Goal: Entertainment & Leisure: Consume media (video, audio)

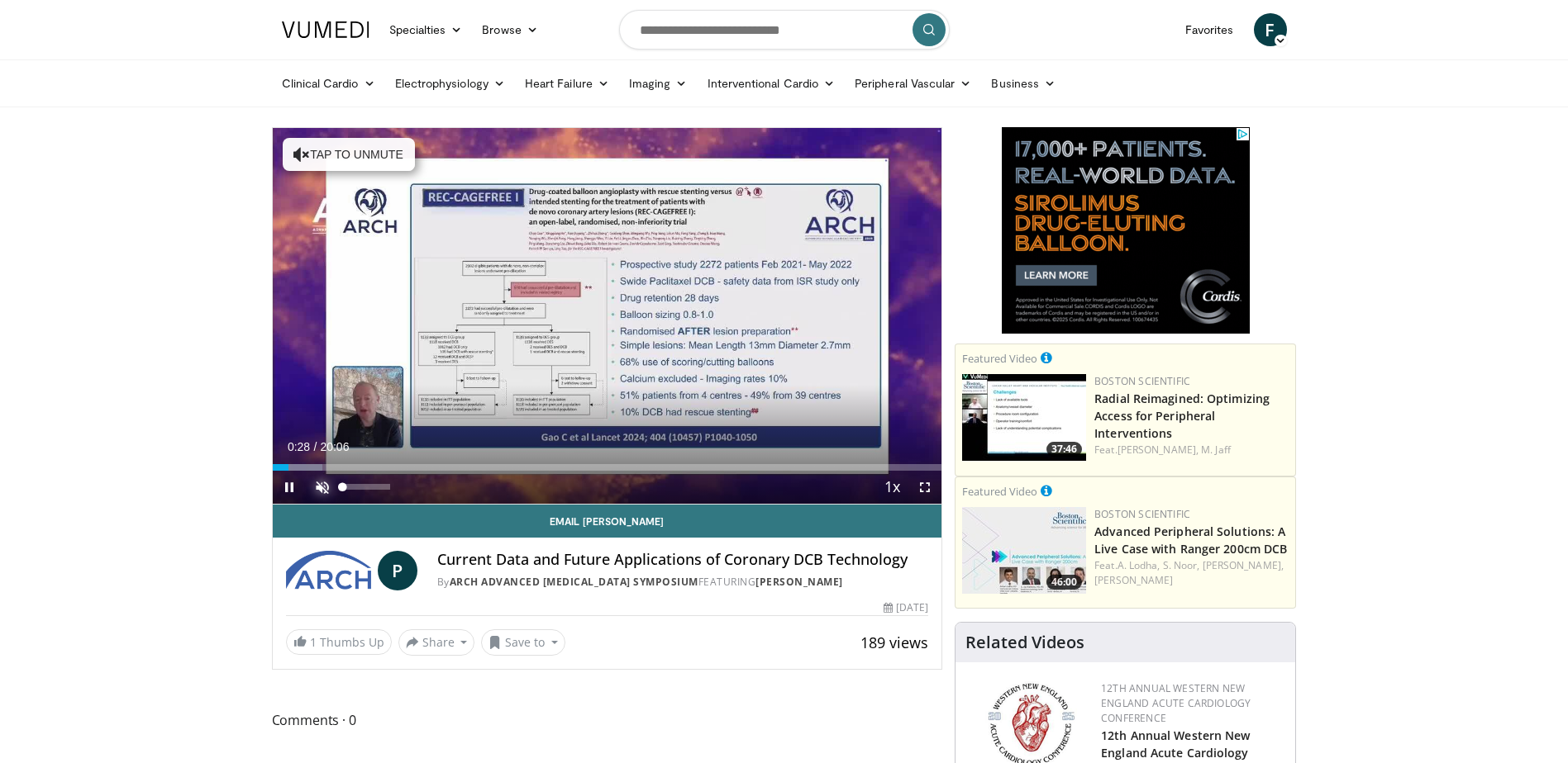
click at [316, 486] on span "Video Player" at bounding box center [322, 487] width 33 height 33
click at [924, 486] on span "Video Player" at bounding box center [924, 487] width 33 height 33
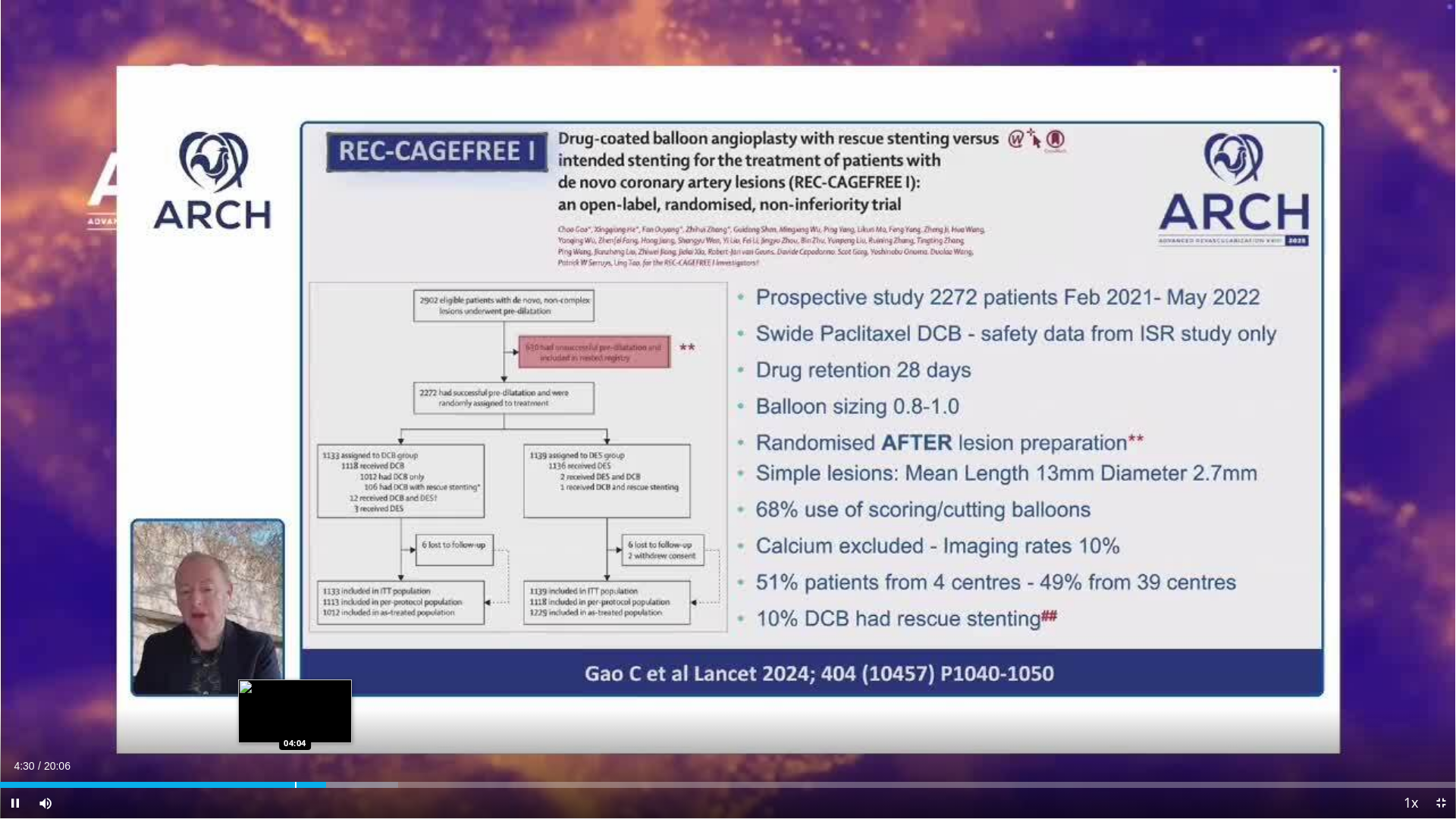
click at [295, 701] on div "Progress Bar" at bounding box center [296, 785] width 2 height 6
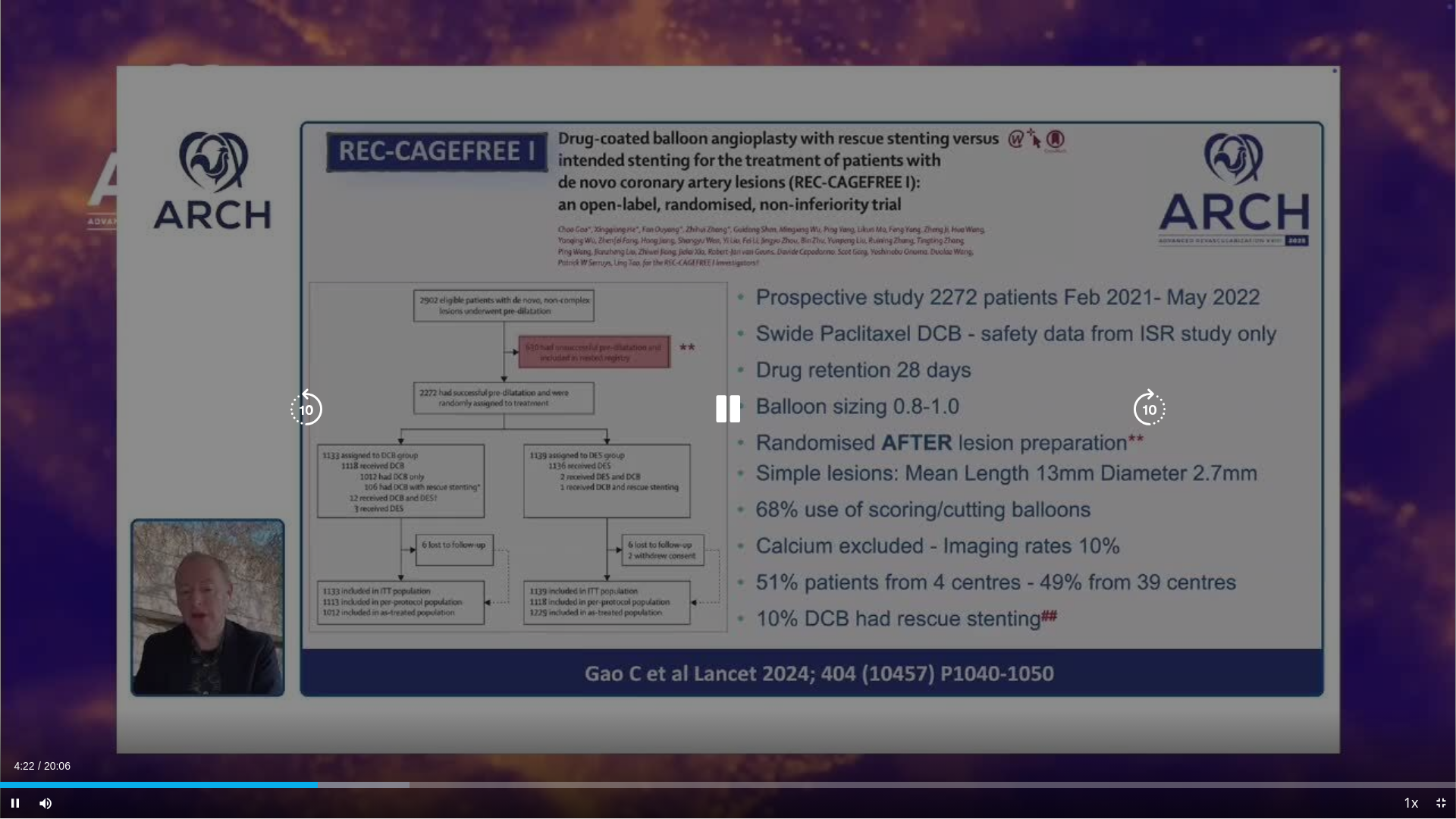
click at [306, 407] on icon "Video Player" at bounding box center [306, 410] width 43 height 43
click at [734, 410] on icon "Video Player" at bounding box center [727, 410] width 43 height 43
click at [298, 412] on icon "Video Player" at bounding box center [306, 410] width 43 height 43
click at [728, 414] on icon "Video Player" at bounding box center [727, 410] width 43 height 43
click at [304, 411] on icon "Video Player" at bounding box center [306, 410] width 43 height 43
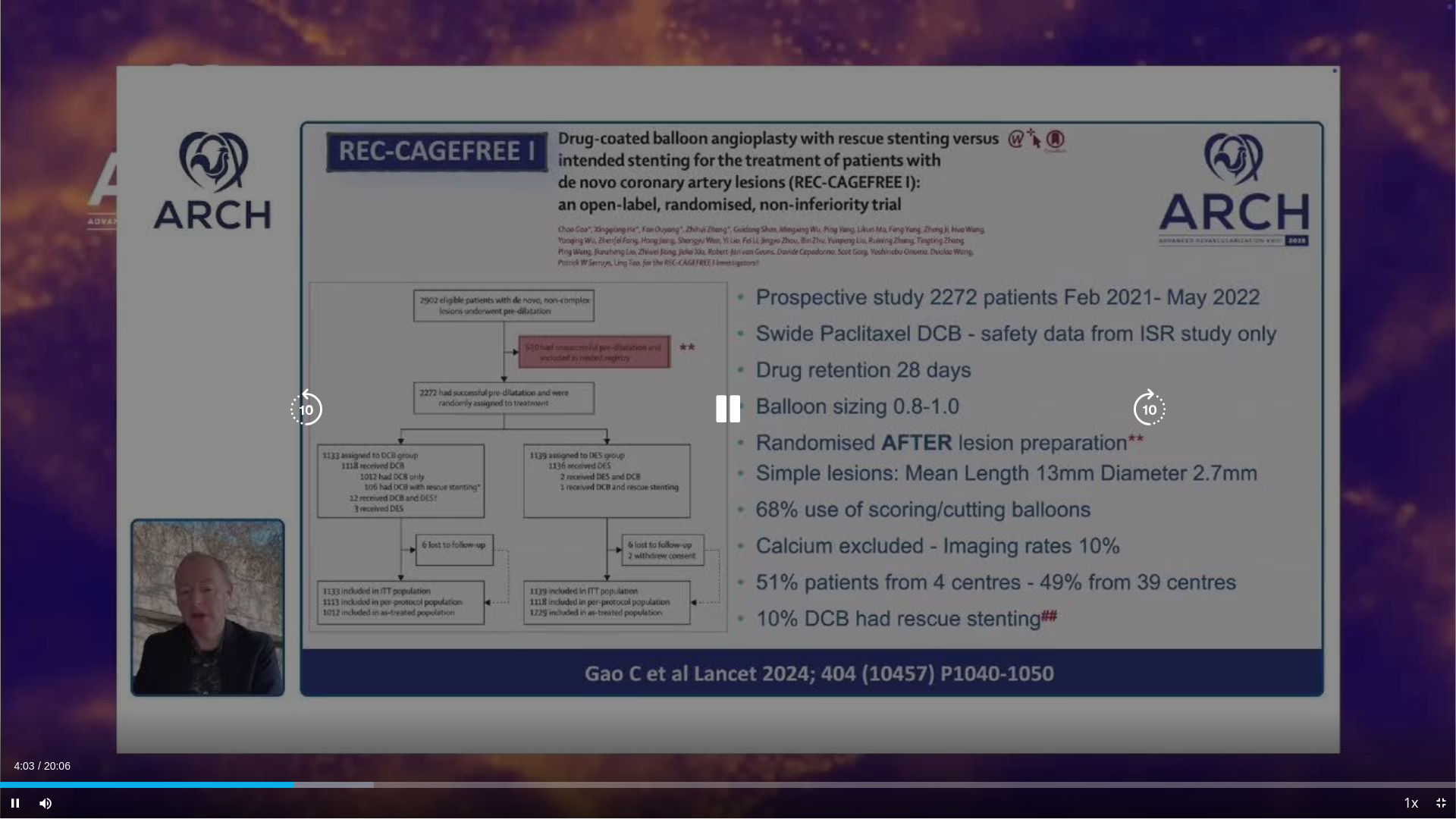
click at [736, 418] on icon "Video Player" at bounding box center [727, 410] width 43 height 43
click at [733, 415] on icon "Video Player" at bounding box center [727, 410] width 43 height 43
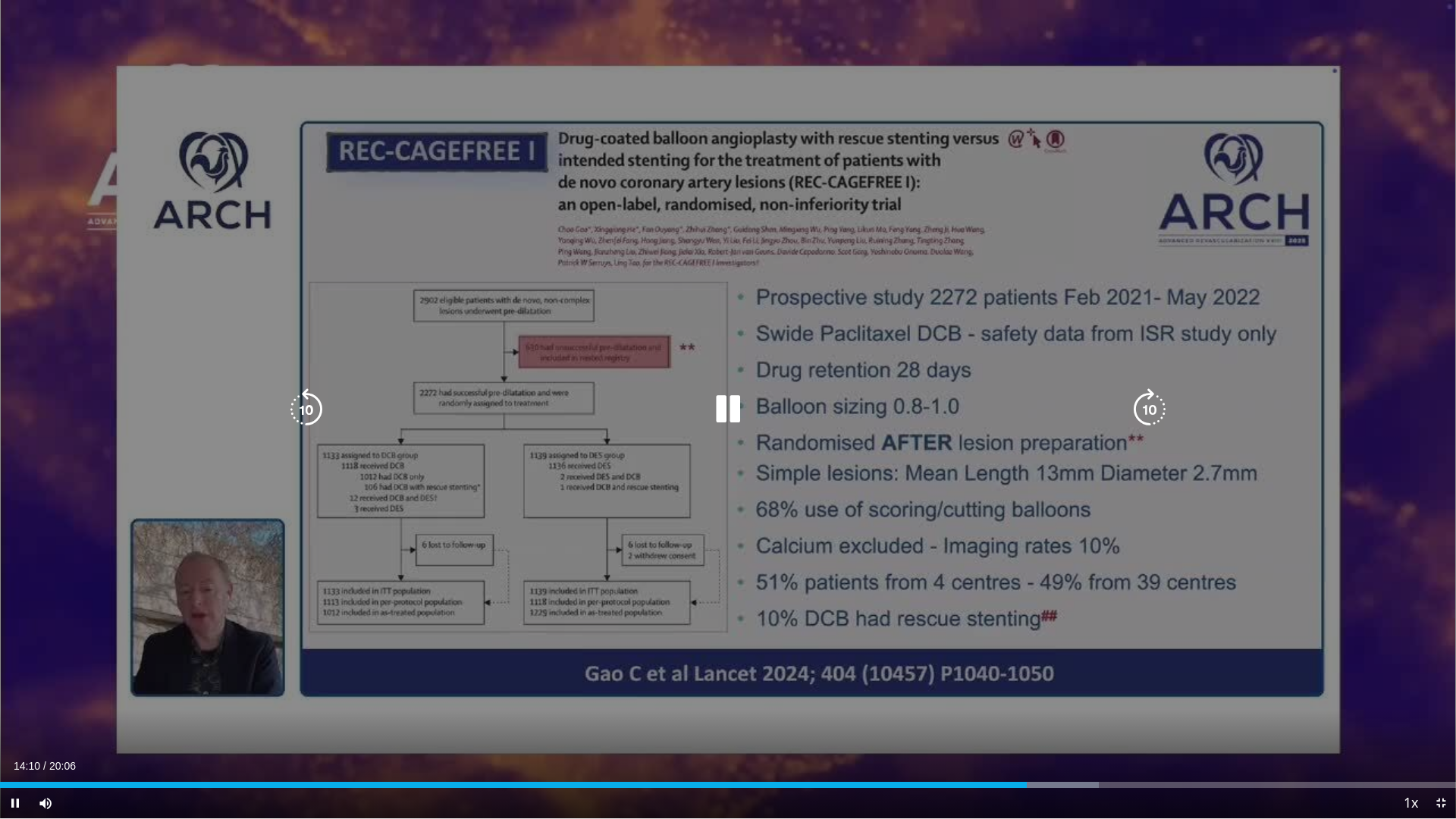
click at [726, 405] on icon "Video Player" at bounding box center [727, 410] width 43 height 43
click at [723, 413] on icon "Video Player" at bounding box center [727, 410] width 43 height 43
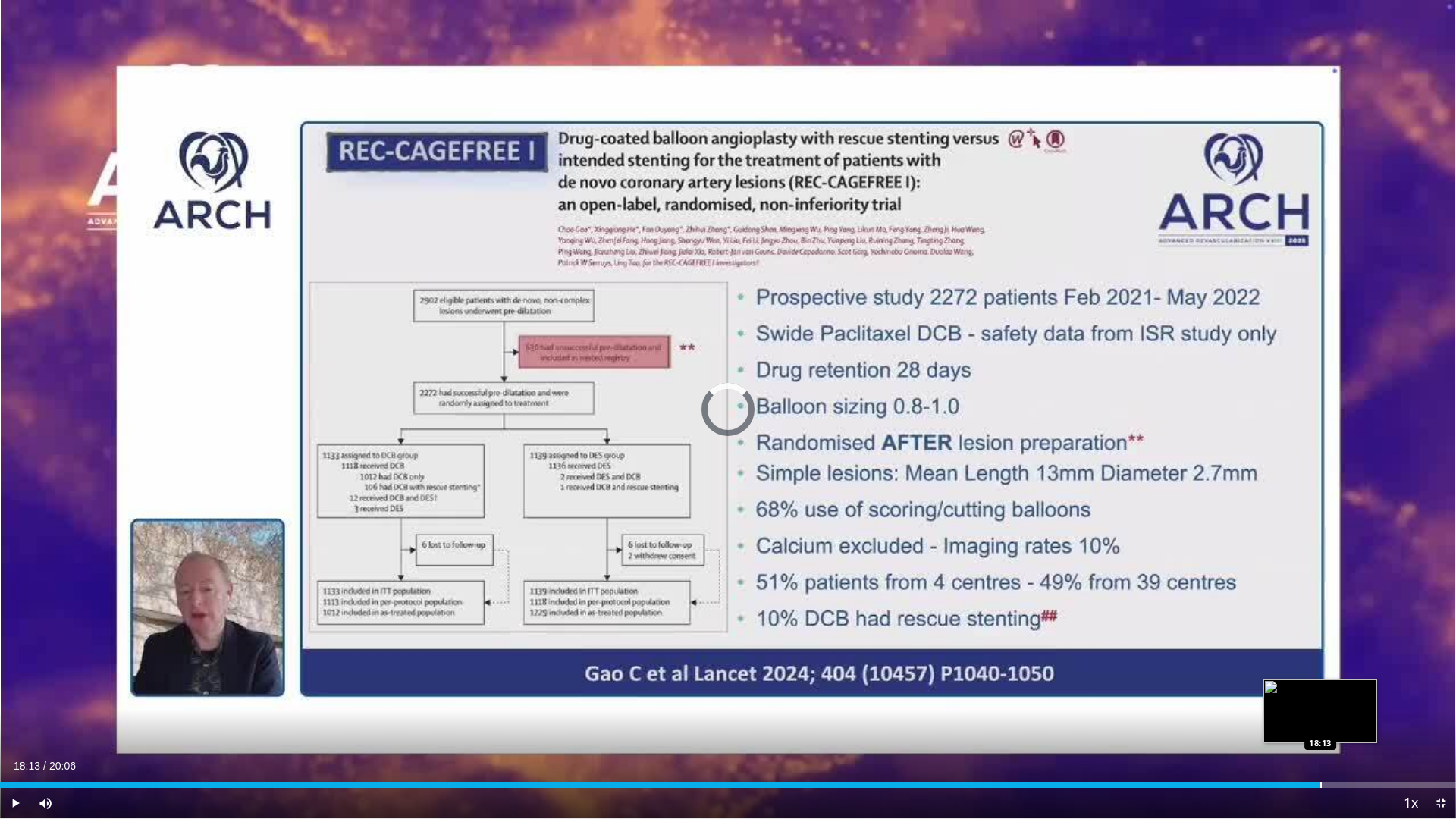
click at [1320, 701] on div "Loaded : 0.00% 15:27 18:13" at bounding box center [728, 781] width 1456 height 15
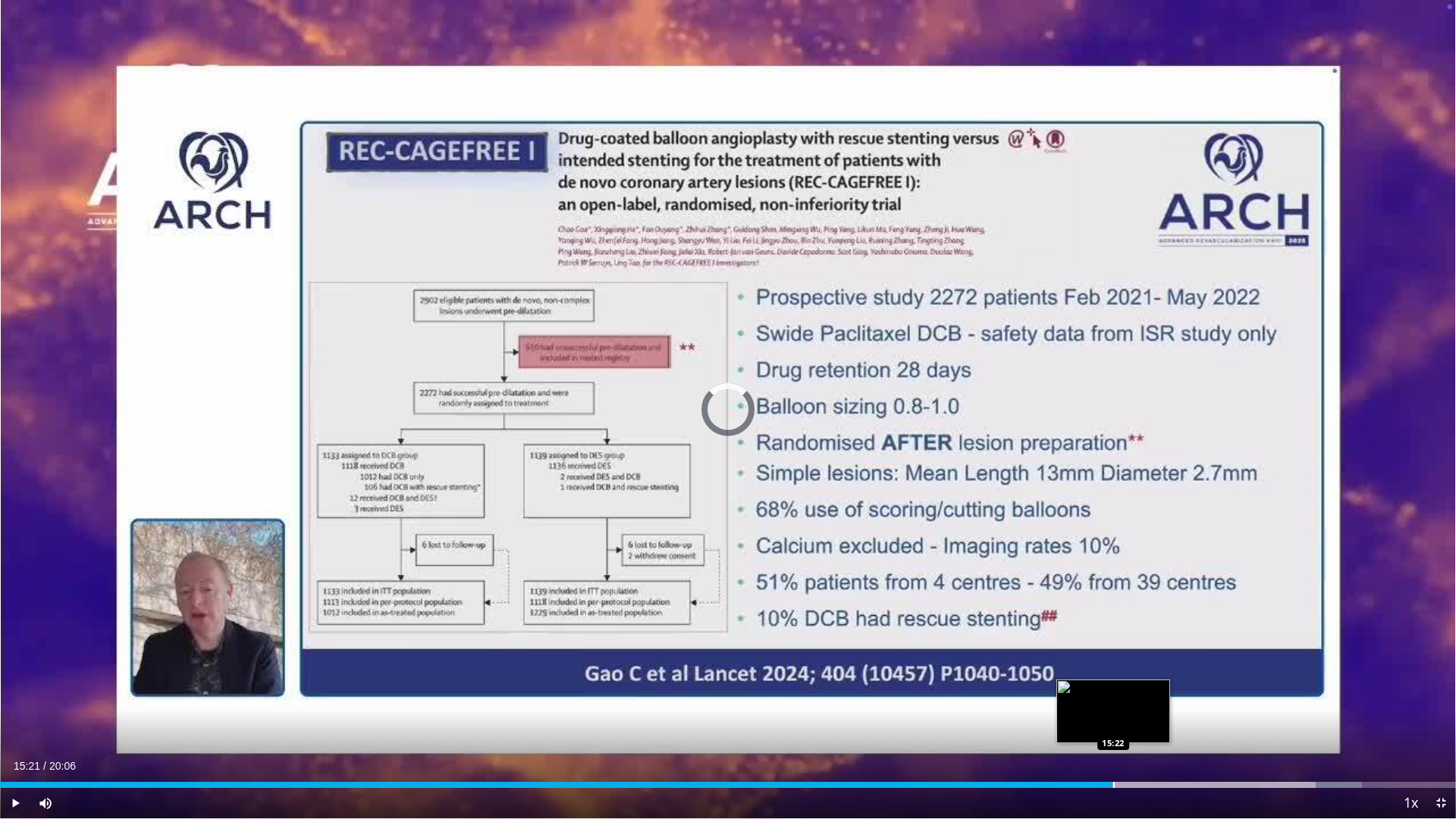
click at [1113, 701] on div "15:21" at bounding box center [556, 785] width 1113 height 6
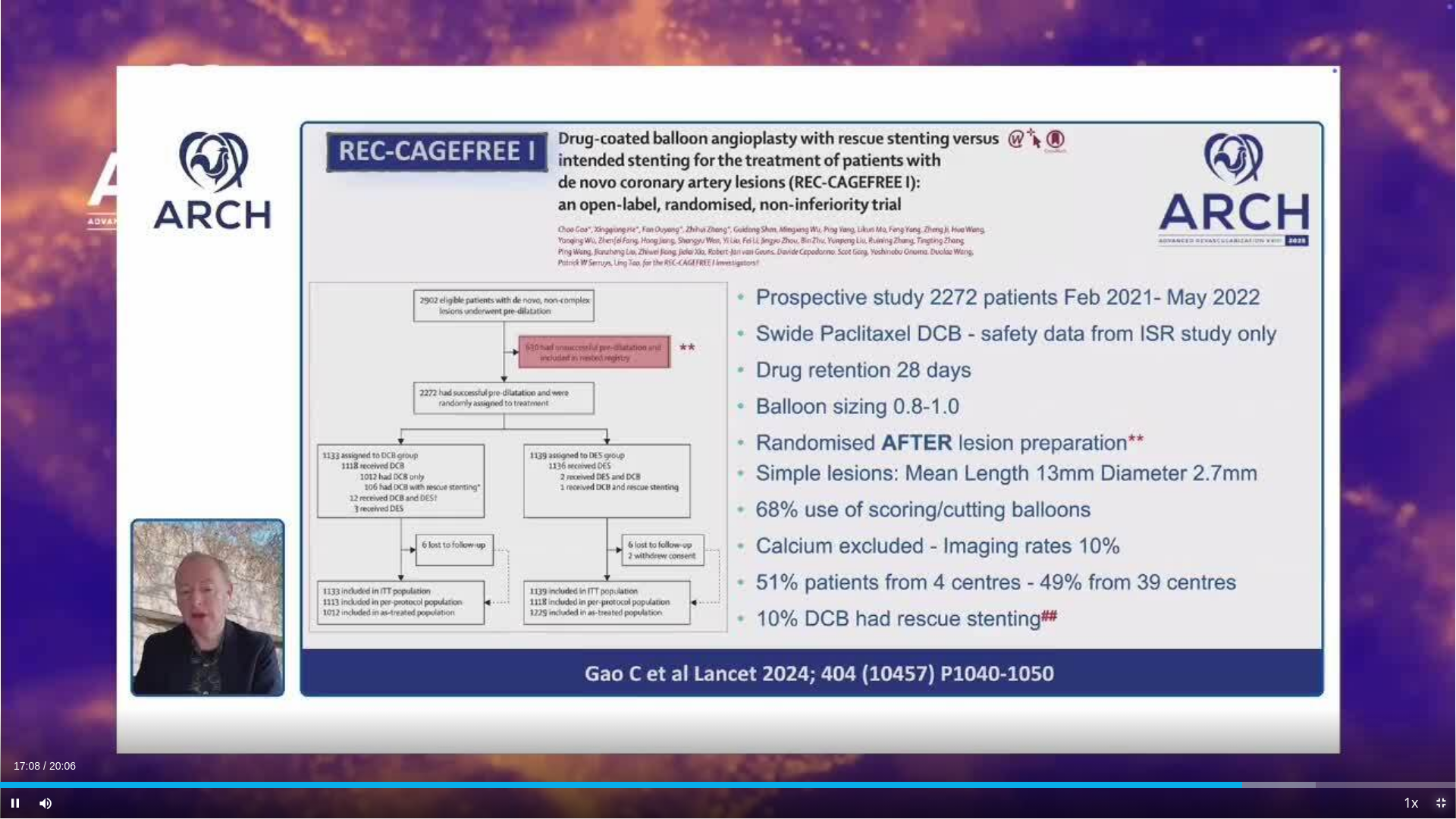
click at [1437, 701] on span "Video Player" at bounding box center [1440, 803] width 30 height 30
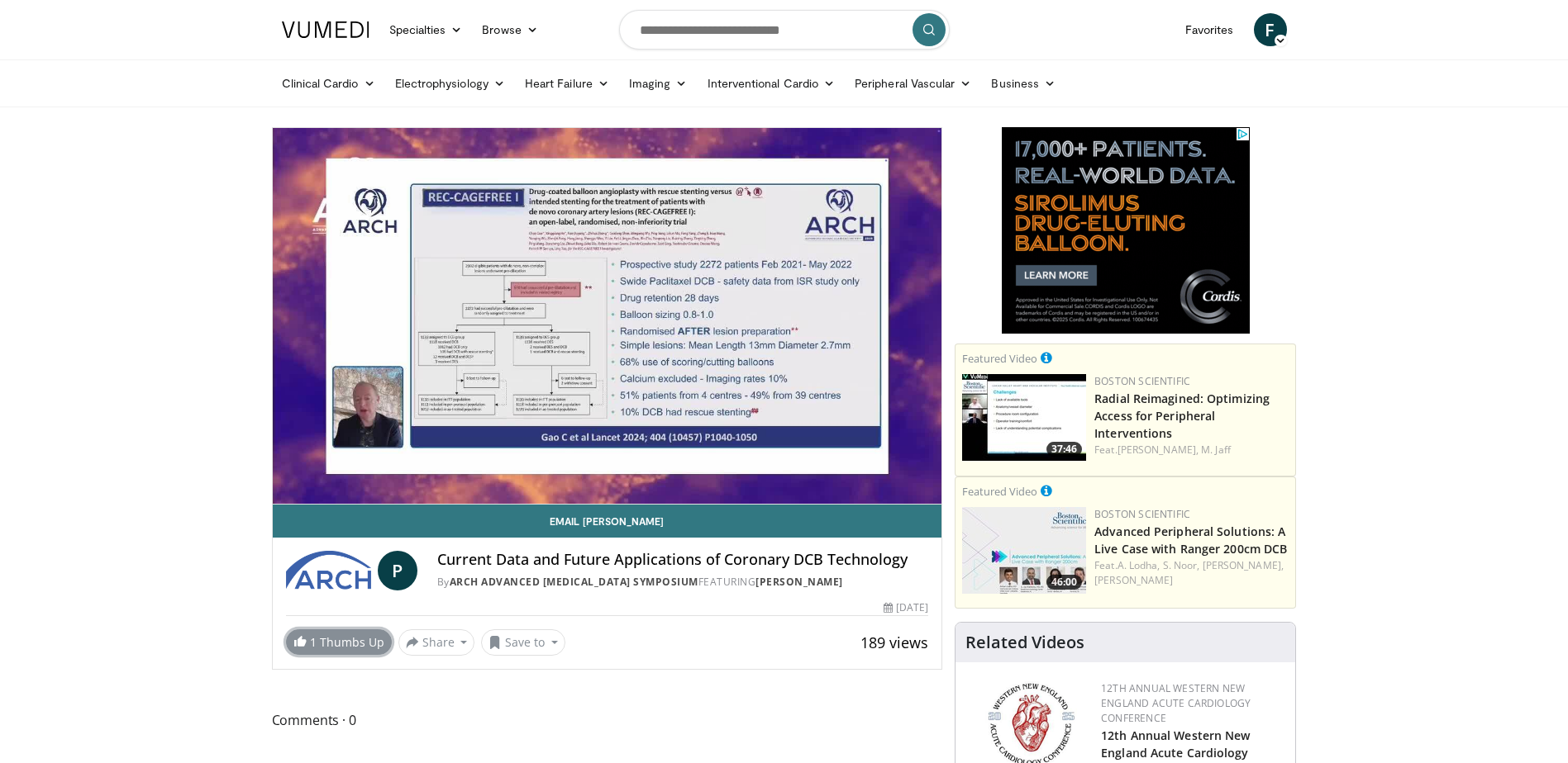
click at [331, 646] on link "1 Thumbs Up" at bounding box center [338, 642] width 105 height 25
click at [604, 325] on div "10 seconds Tap to unmute" at bounding box center [607, 316] width 670 height 376
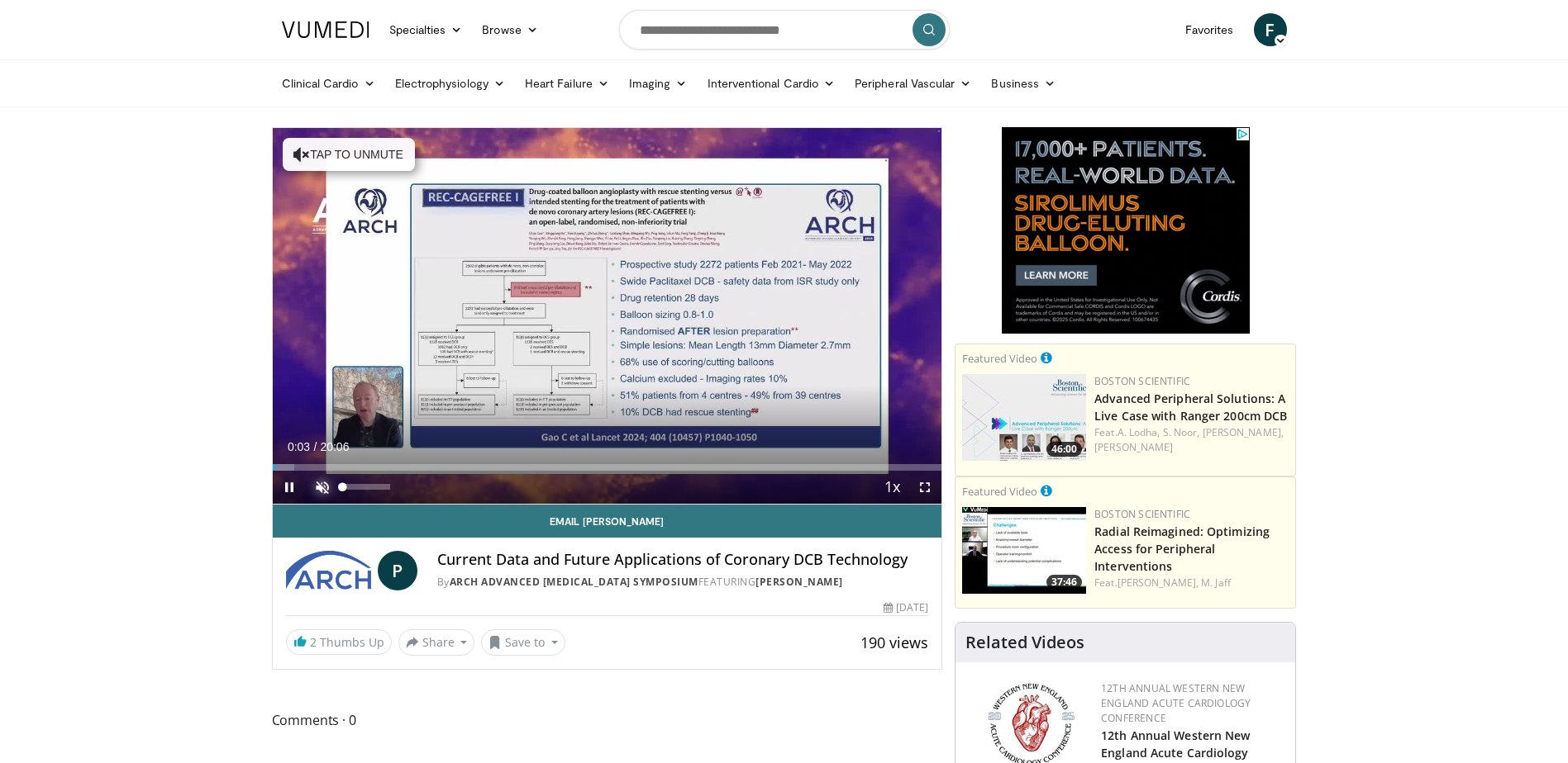
click at [316, 486] on span "Video Player" at bounding box center [322, 487] width 33 height 33
click at [919, 488] on span "Video Player" at bounding box center [924, 487] width 33 height 33
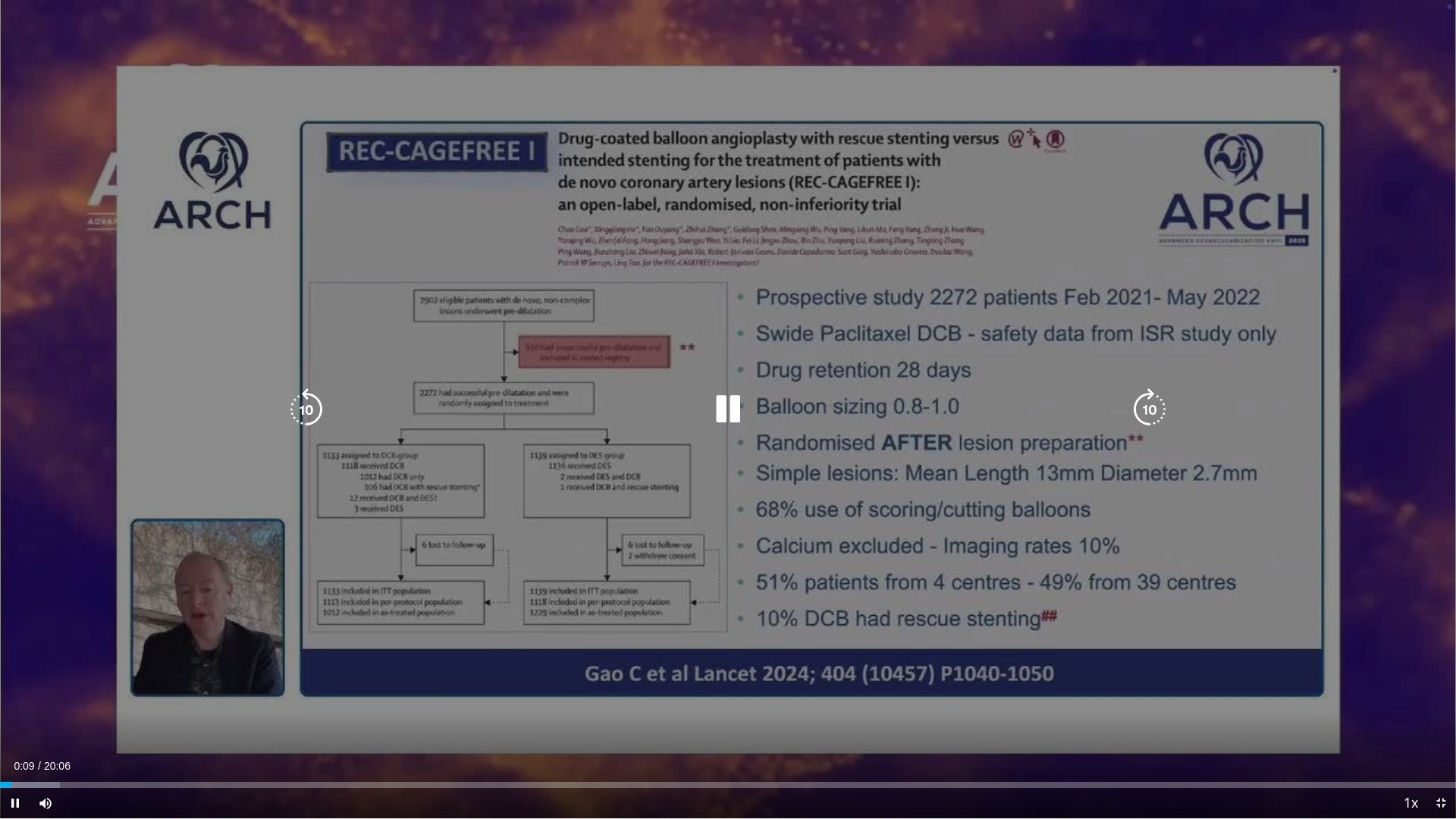
click at [729, 407] on icon "Video Player" at bounding box center [727, 410] width 43 height 43
click at [304, 406] on icon "Video Player" at bounding box center [306, 410] width 43 height 43
click at [716, 400] on icon "Video Player" at bounding box center [727, 410] width 43 height 43
click at [731, 411] on icon "Video Player" at bounding box center [727, 410] width 43 height 43
click at [720, 415] on icon "Video Player" at bounding box center [727, 410] width 43 height 43
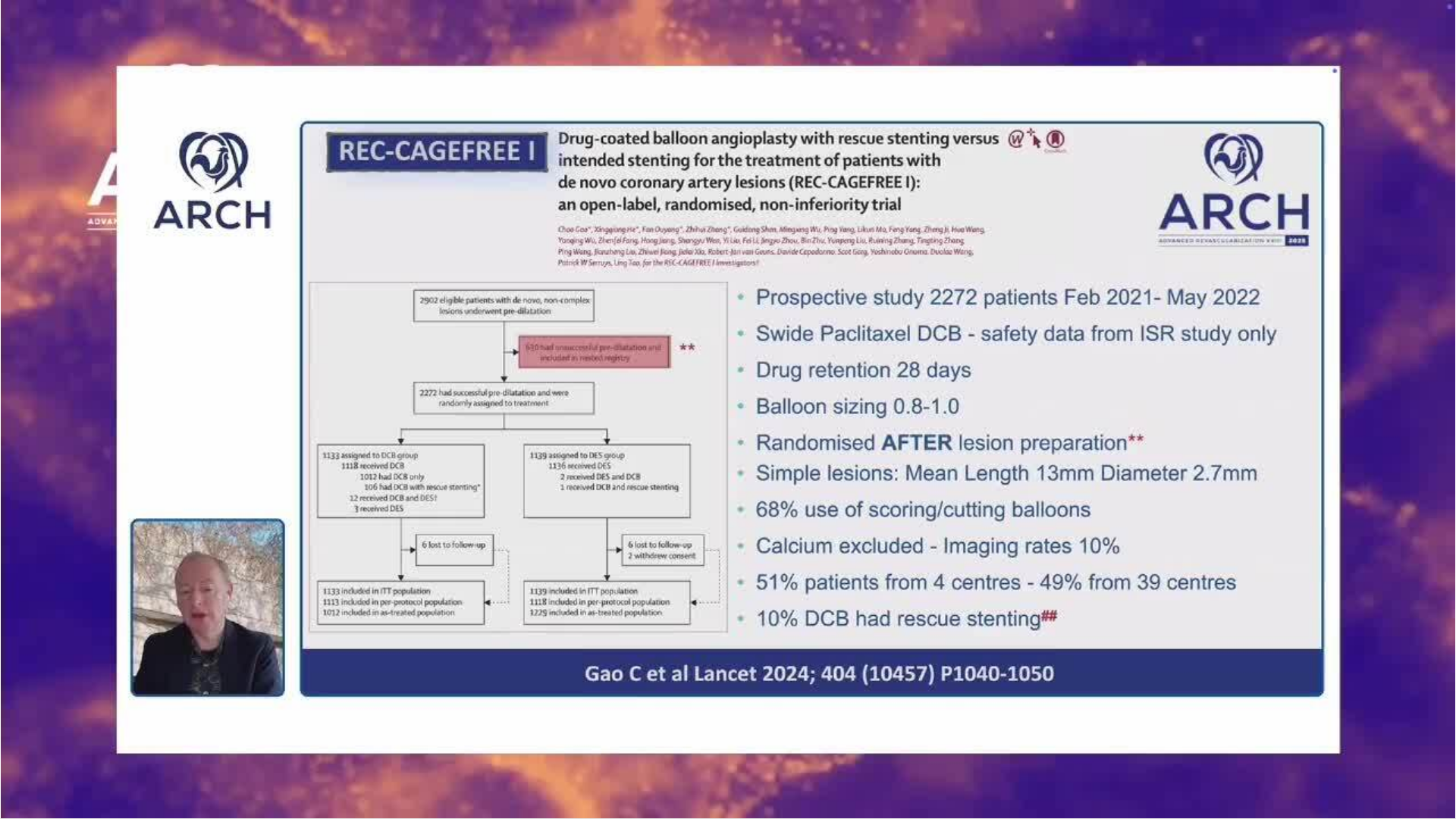
click at [726, 413] on div "10 seconds Tap to unmute" at bounding box center [728, 409] width 1456 height 818
